Goal: Transaction & Acquisition: Obtain resource

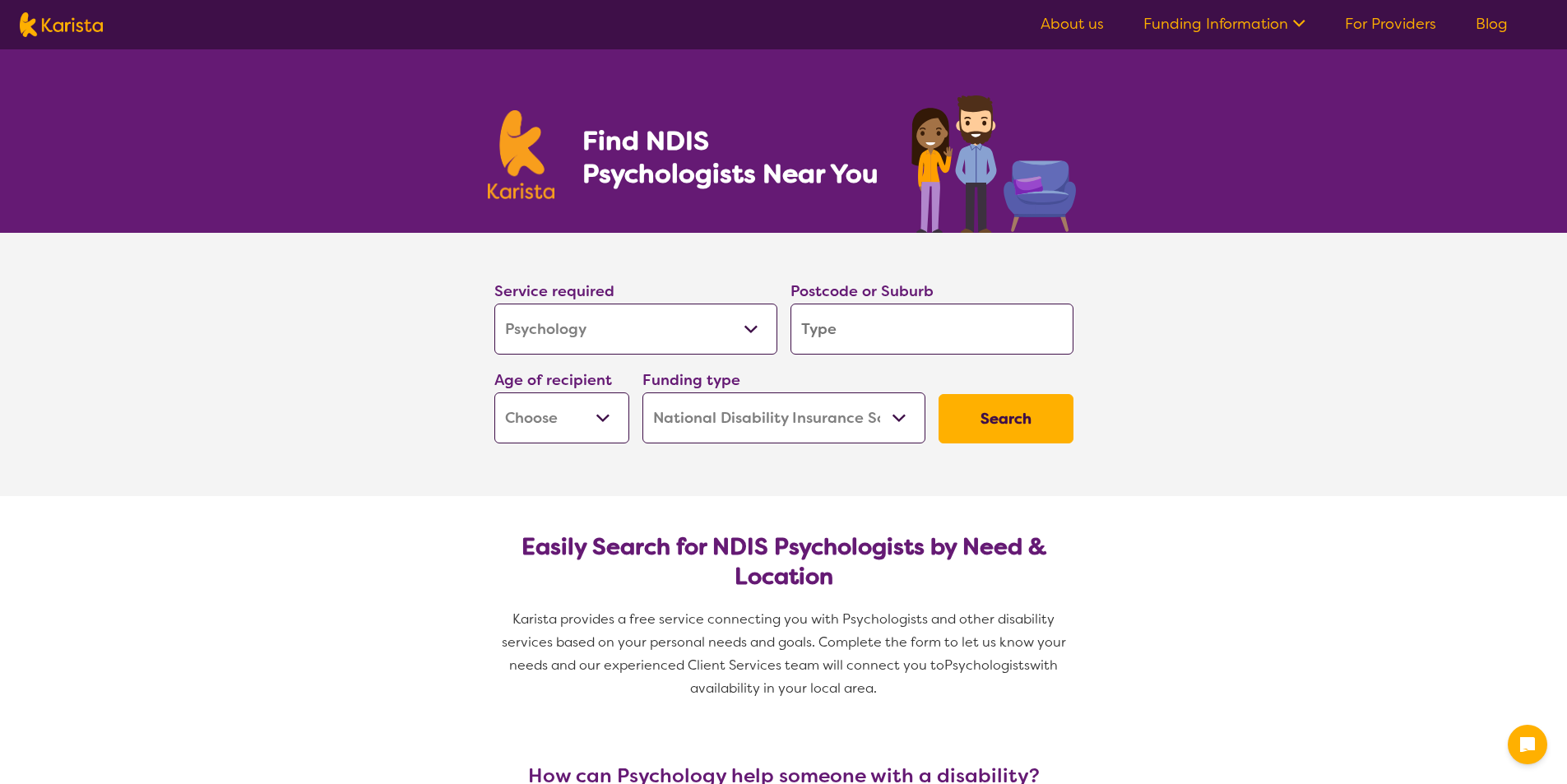
select select "Psychology"
select select "NDIS"
select select "Psychology"
select select "NDIS"
click at [841, 335] on input "search" at bounding box center [931, 328] width 283 height 51
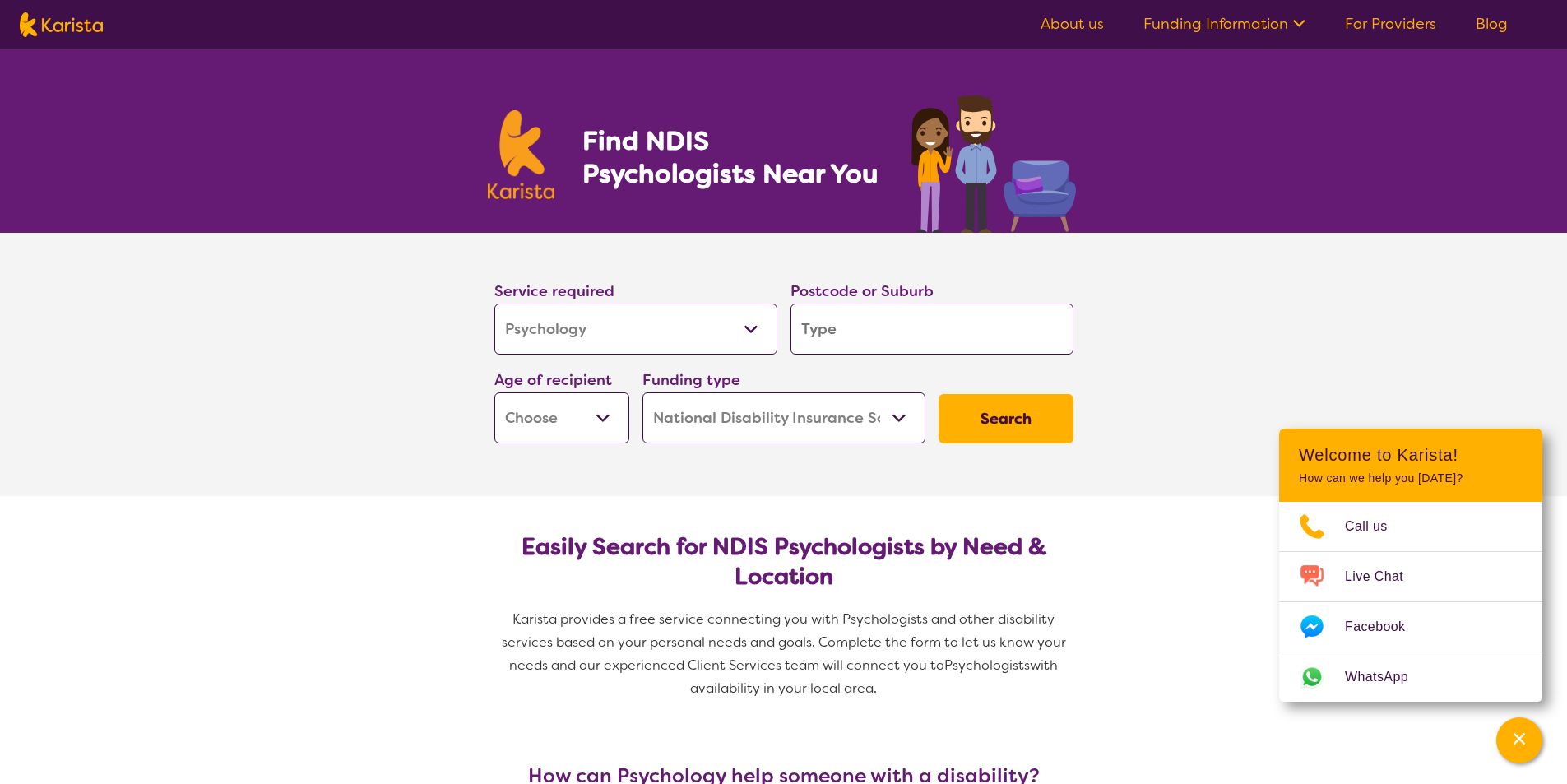
type input "4"
type input "43"
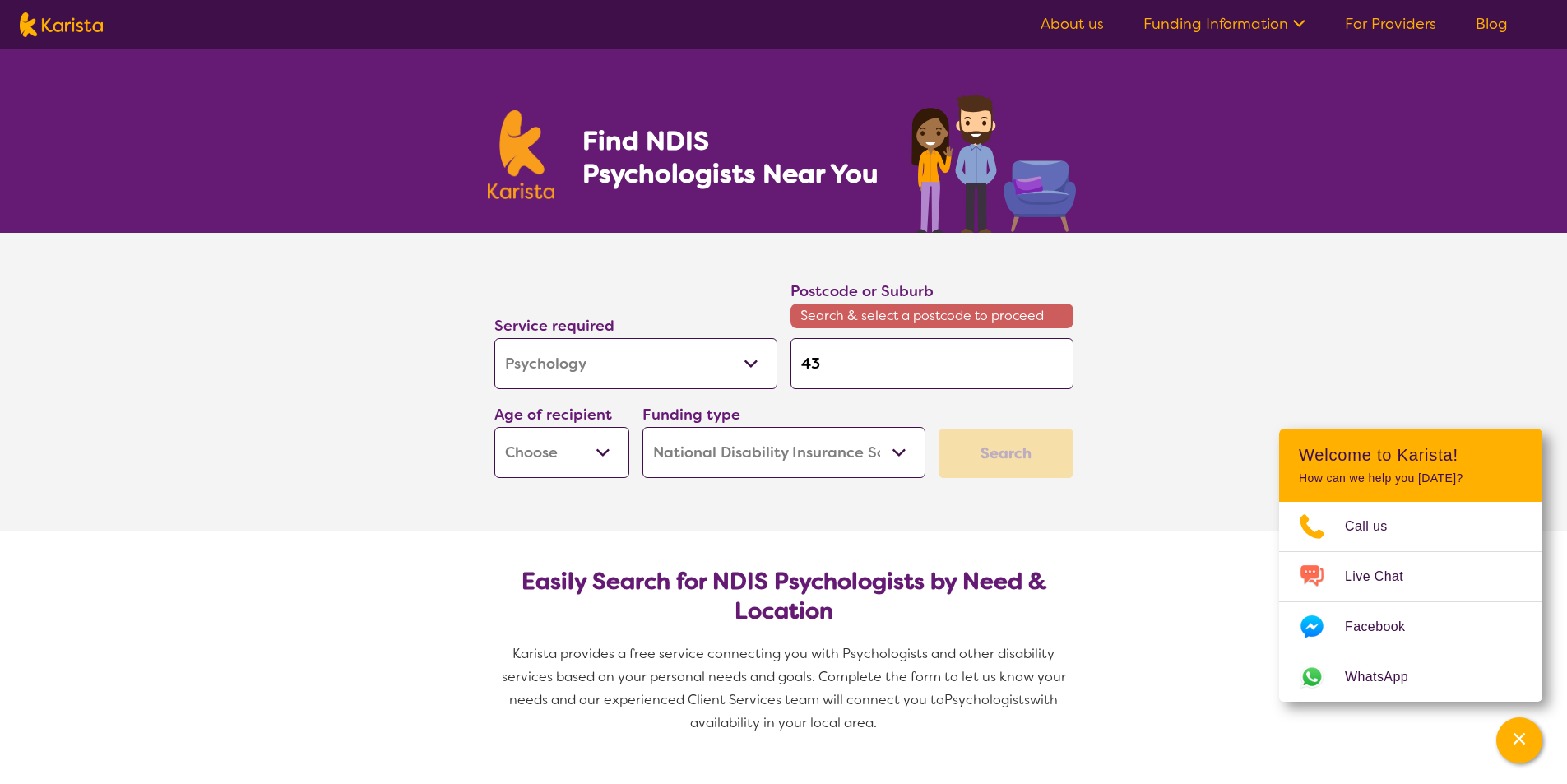
type input "430"
type input "4301"
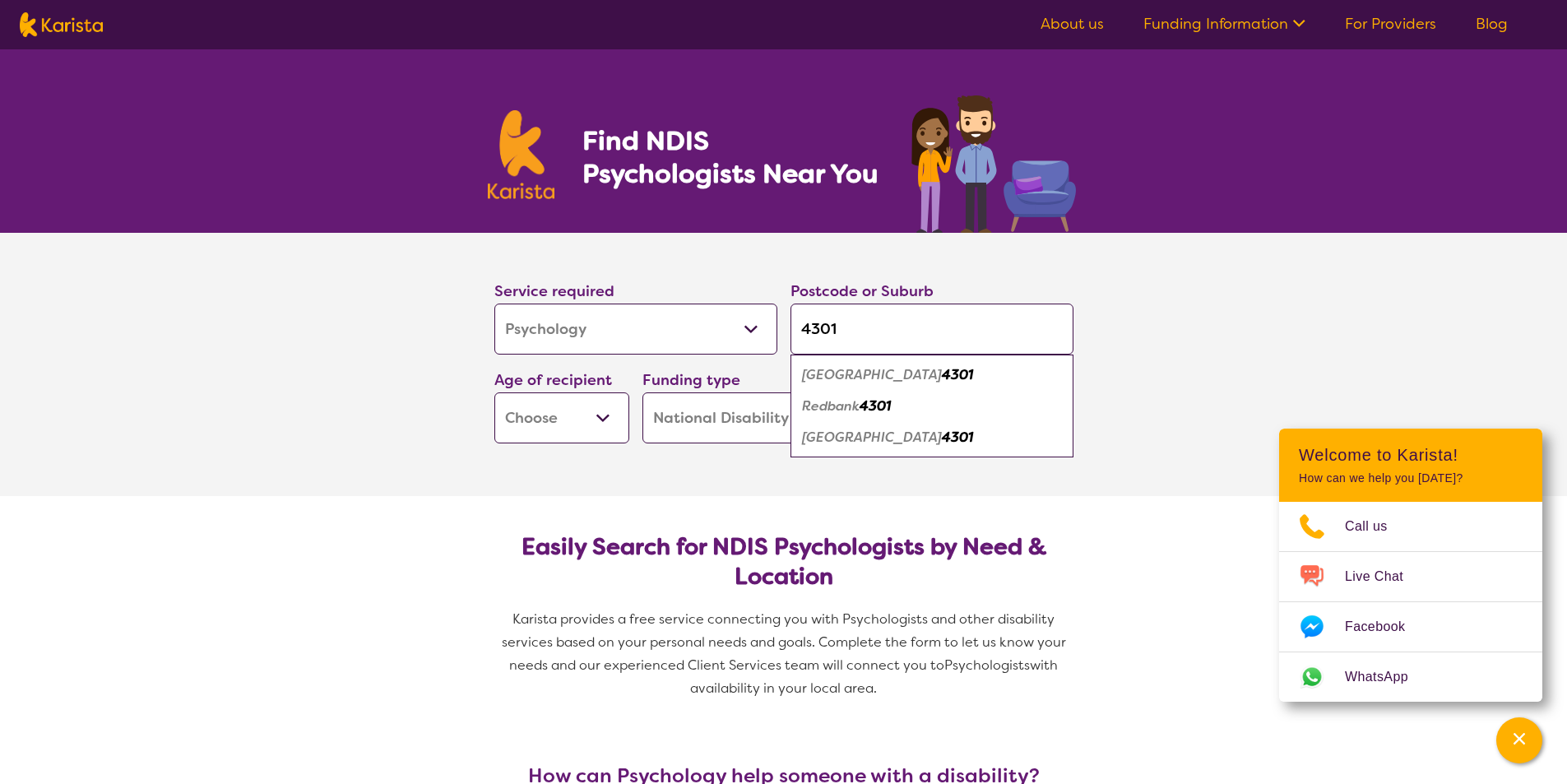
type input "4301"
click at [852, 382] on em "[GEOGRAPHIC_DATA]" at bounding box center [872, 374] width 140 height 17
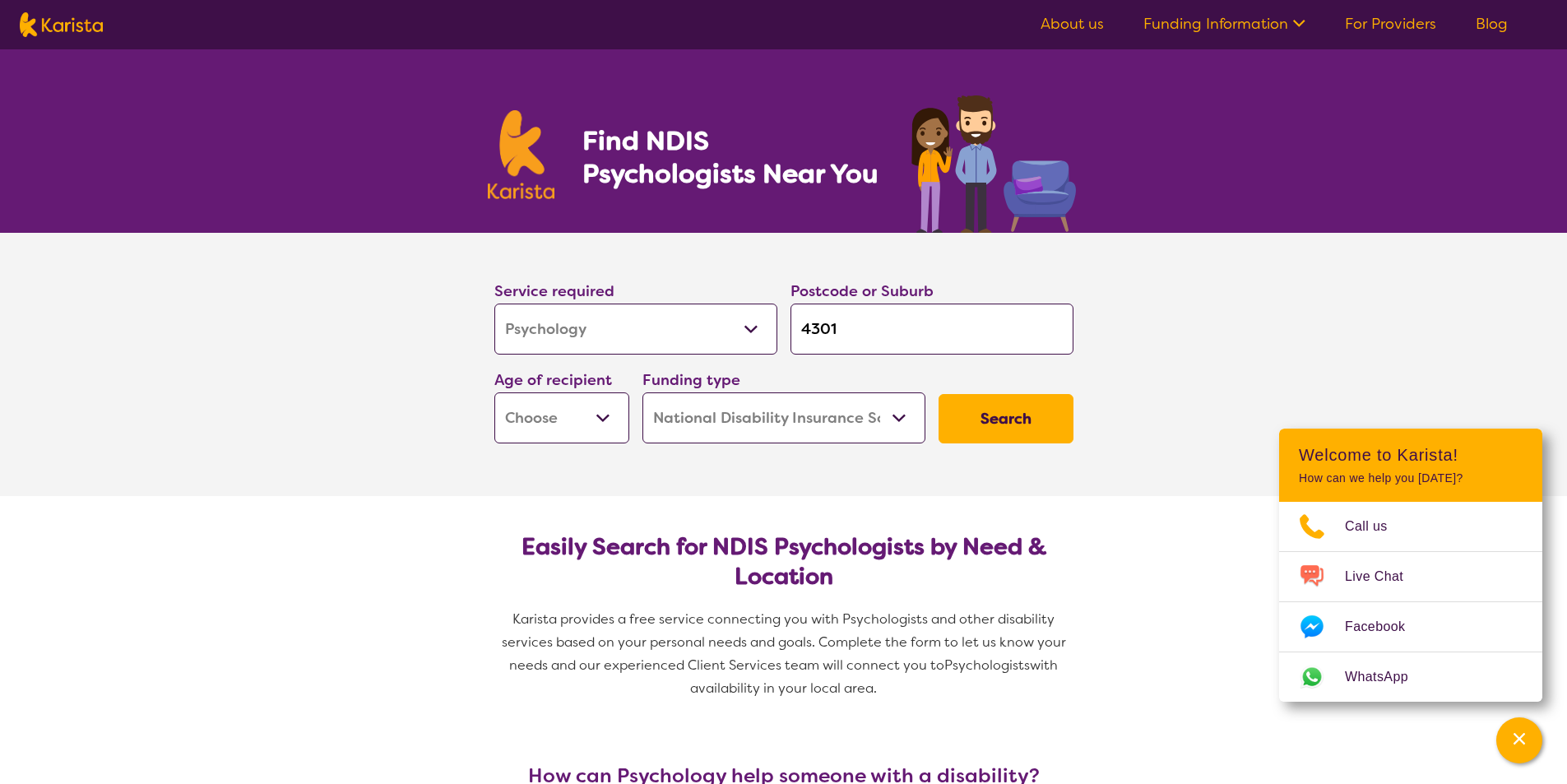
click at [558, 417] on select "Early Childhood - 0 to 9 Child - 10 to 11 Adolescent - 12 to 17 Adult - 18 to 6…" at bounding box center [562, 417] width 135 height 51
select select "AS"
click at [495, 392] on select "Early Childhood - 0 to 9 Child - 10 to 11 Adolescent - 12 to 17 Adult - 18 to 6…" at bounding box center [562, 417] width 135 height 51
select select "AS"
click at [813, 412] on select "Home Care Package (HCP) National Disability Insurance Scheme (NDIS) I don't know" at bounding box center [784, 417] width 283 height 51
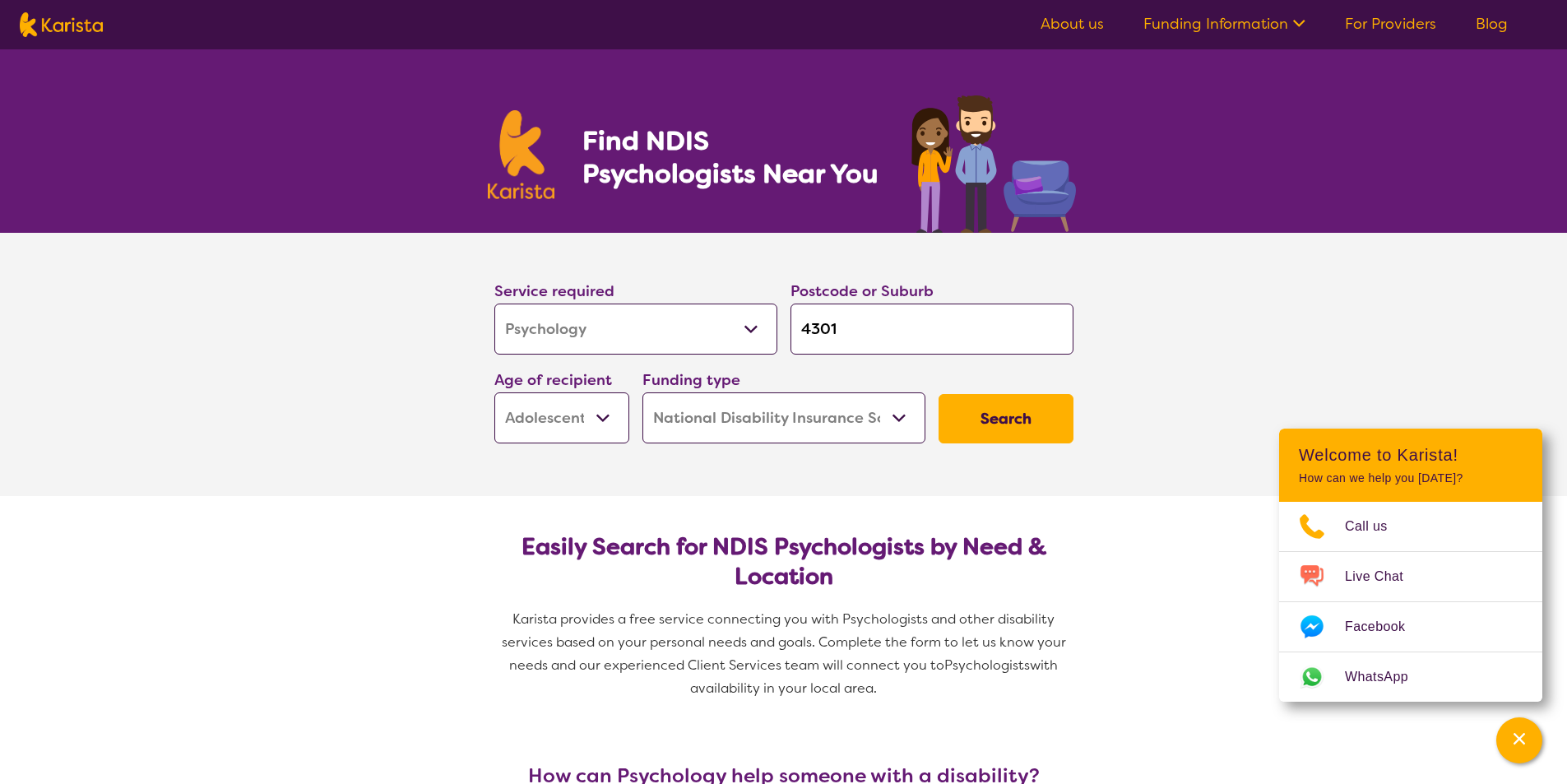
click at [813, 412] on select "Home Care Package (HCP) National Disability Insurance Scheme (NDIS) I don't know" at bounding box center [784, 417] width 283 height 51
click at [989, 395] on button "Search" at bounding box center [1007, 418] width 135 height 50
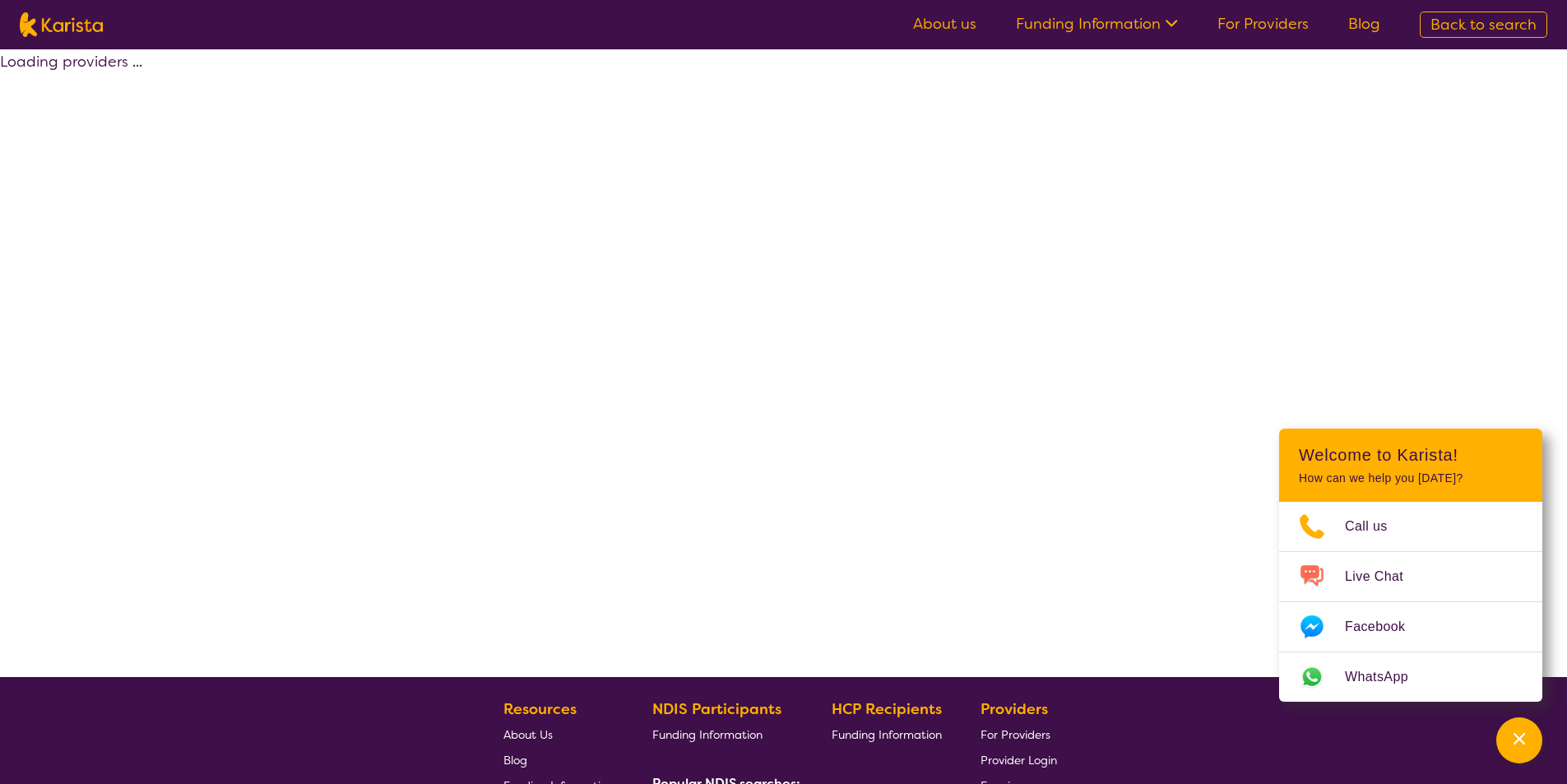
select select "by_score"
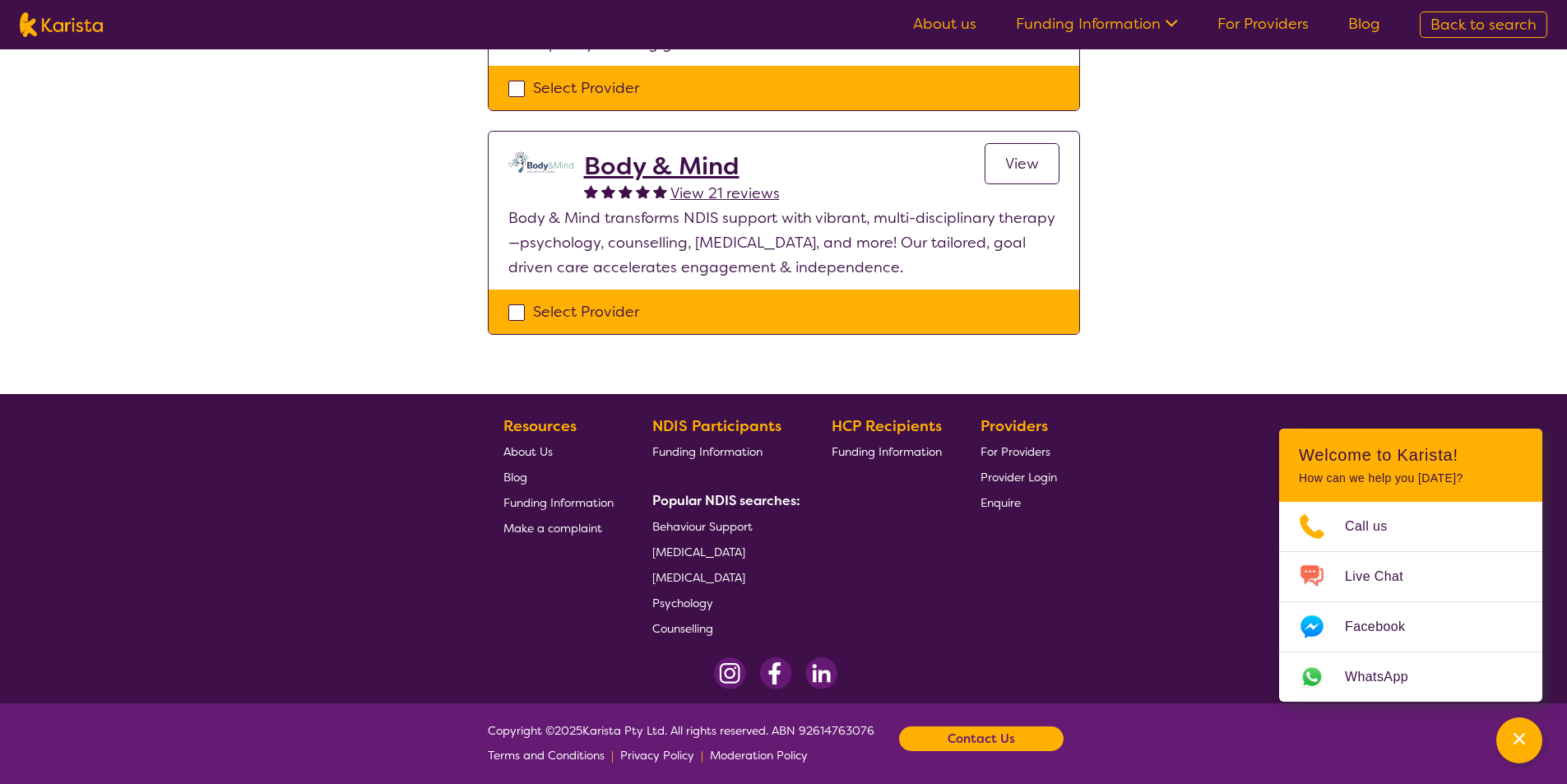
scroll to position [165, 0]
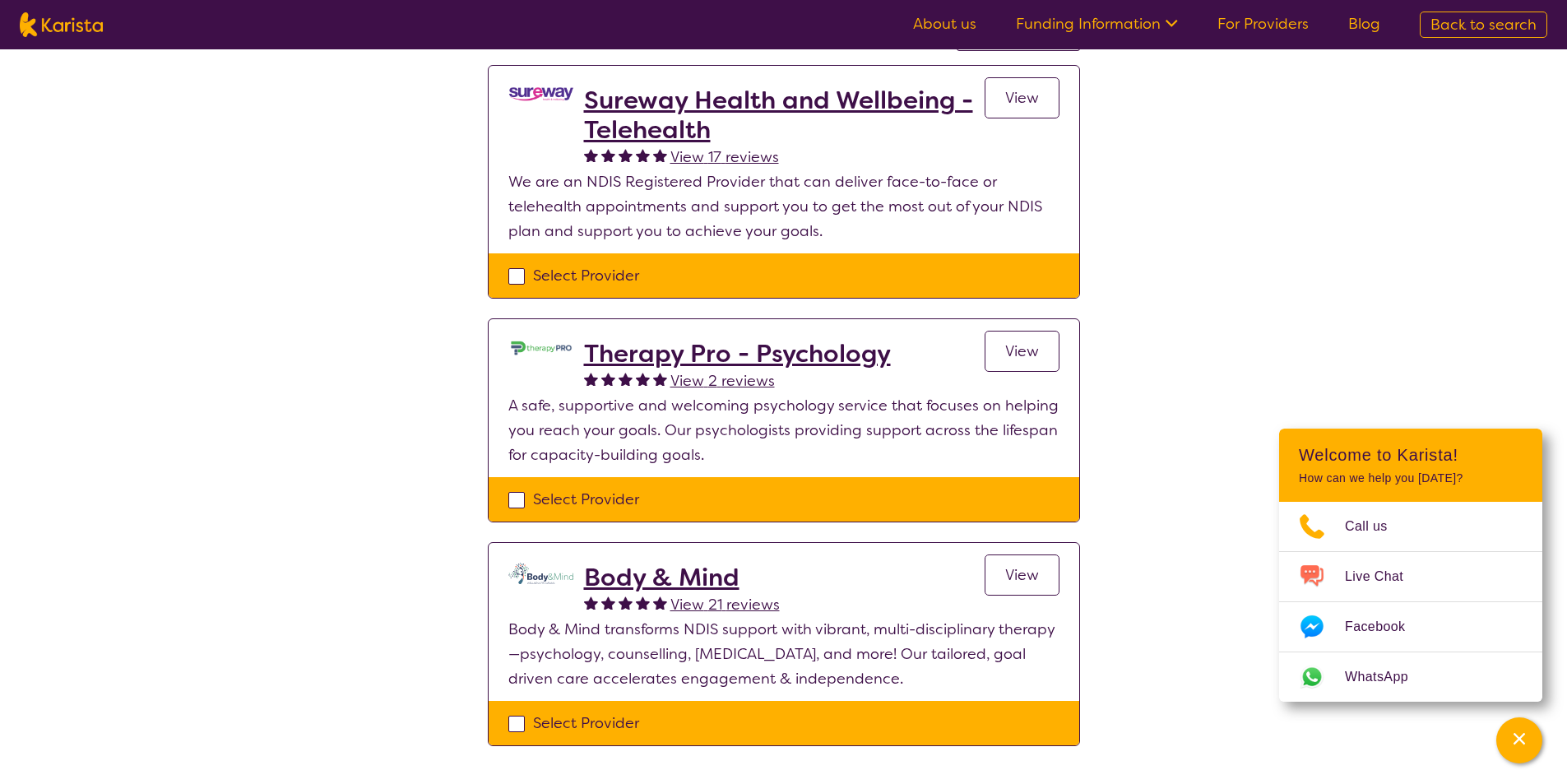
click at [1033, 578] on span "View" at bounding box center [1023, 575] width 34 height 20
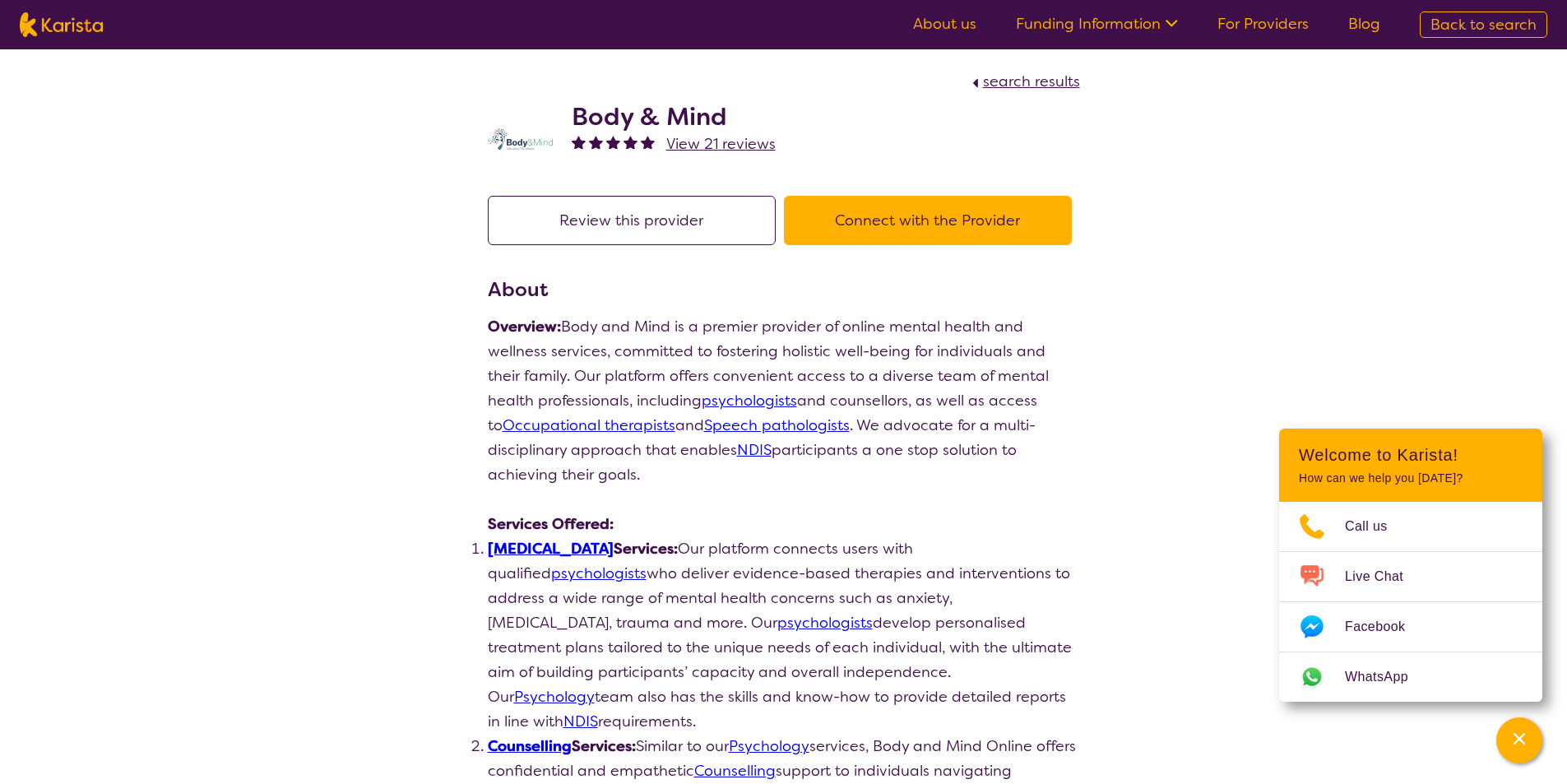
click at [908, 212] on button "Connect with the Provider" at bounding box center [928, 220] width 288 height 50
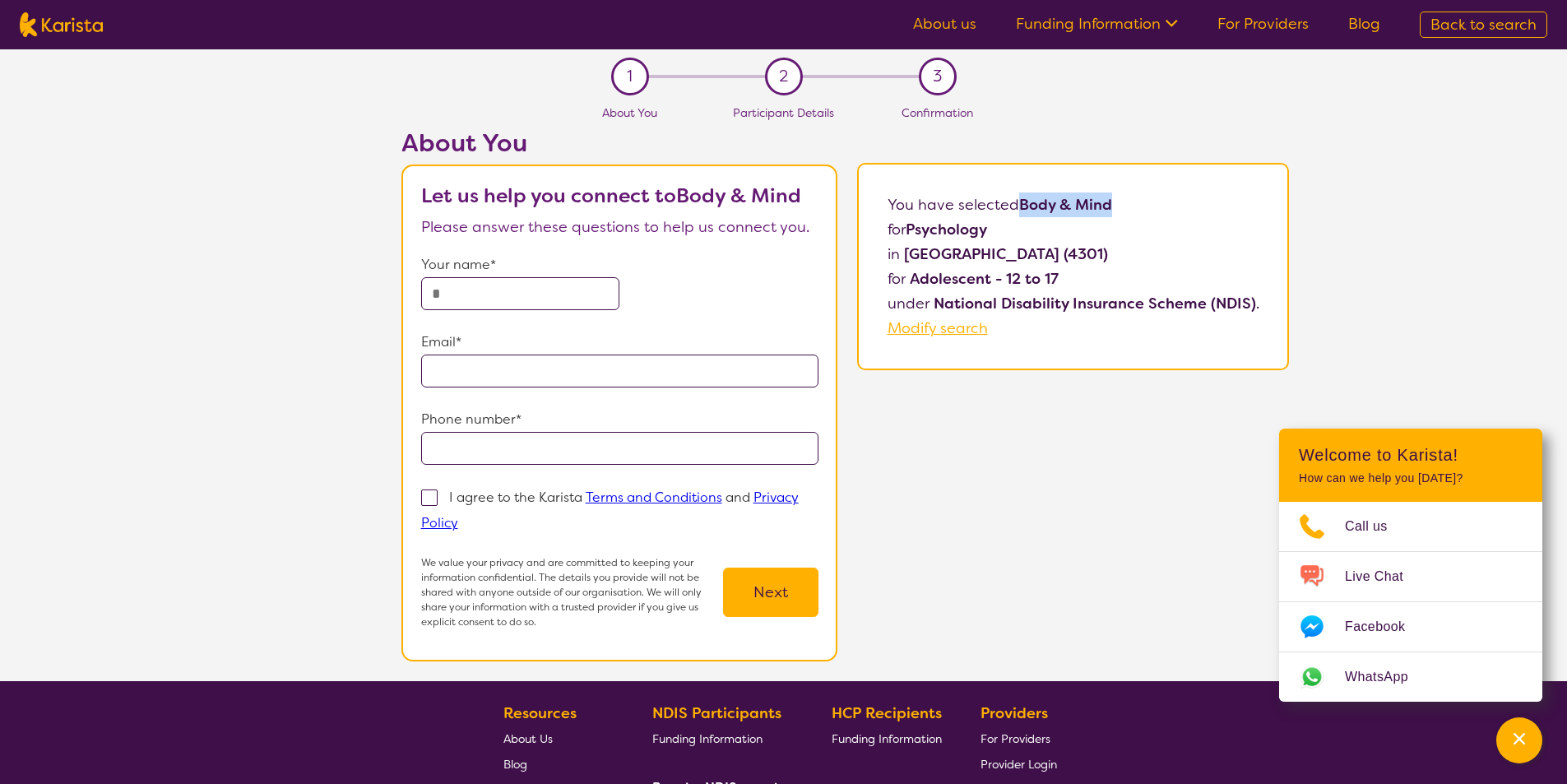
drag, startPoint x: 1025, startPoint y: 200, endPoint x: 1112, endPoint y: 200, distance: 87.0
click at [1112, 200] on b "Body & Mind" at bounding box center [1066, 205] width 93 height 20
